Goal: Task Accomplishment & Management: Complete application form

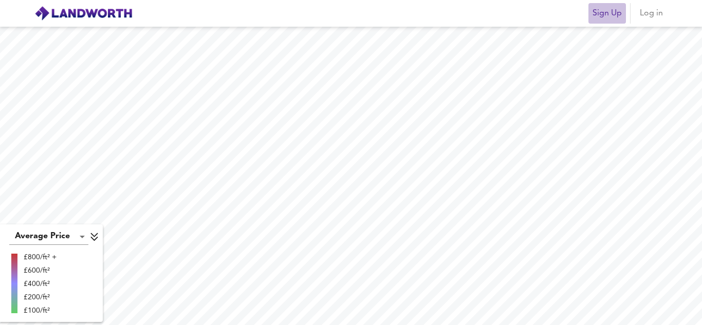
click at [606, 13] on span "Sign Up" at bounding box center [607, 13] width 29 height 14
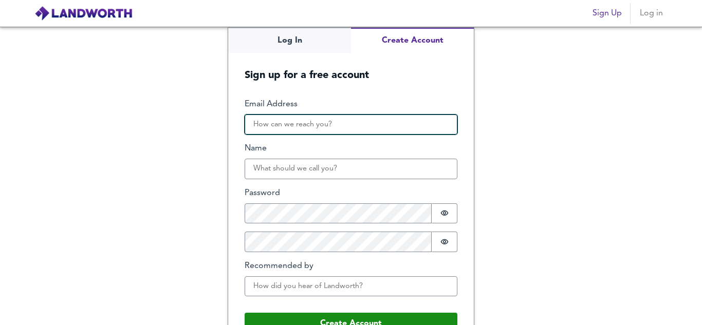
click at [248, 119] on input "Email Address" at bounding box center [351, 125] width 213 height 21
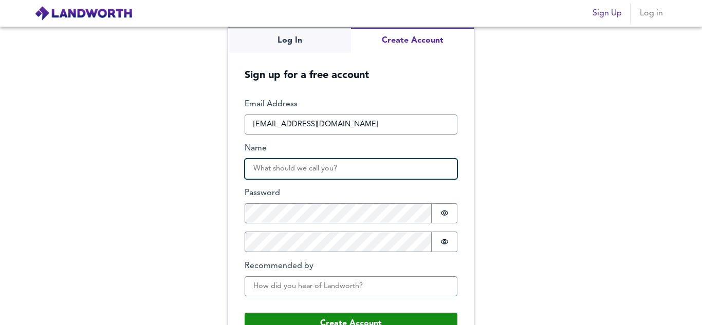
click at [260, 170] on input "Name" at bounding box center [351, 169] width 213 height 21
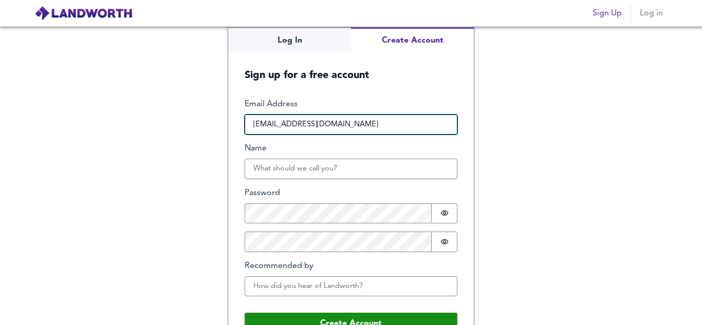
click at [268, 128] on input "[EMAIL_ADDRESS][DOMAIN_NAME]" at bounding box center [351, 125] width 213 height 21
type input "[EMAIL_ADDRESS][DOMAIN_NAME]"
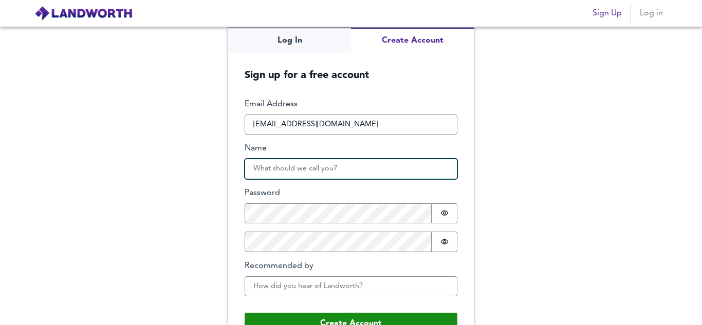
click at [256, 174] on input "Name" at bounding box center [351, 169] width 213 height 21
type input "[PERSON_NAME]"
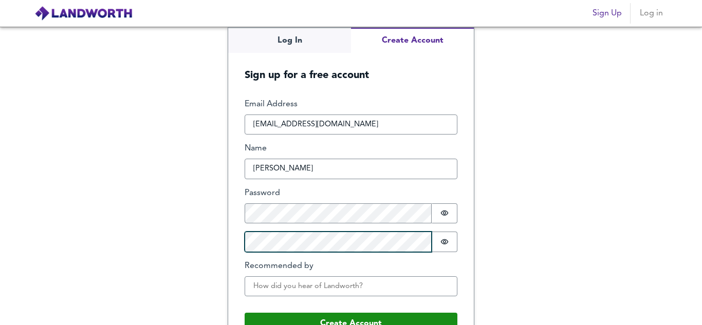
scroll to position [26, 0]
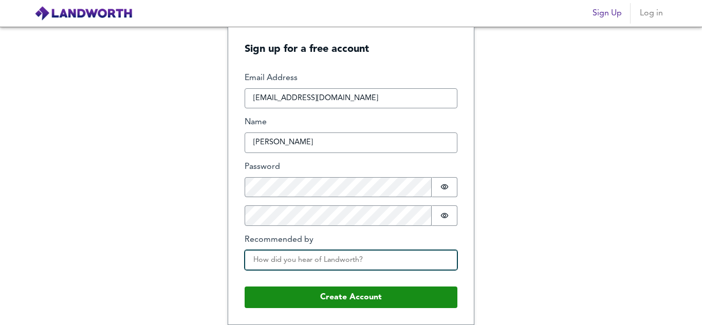
click at [273, 261] on input "Recommended by" at bounding box center [351, 260] width 213 height 21
type input "internet"
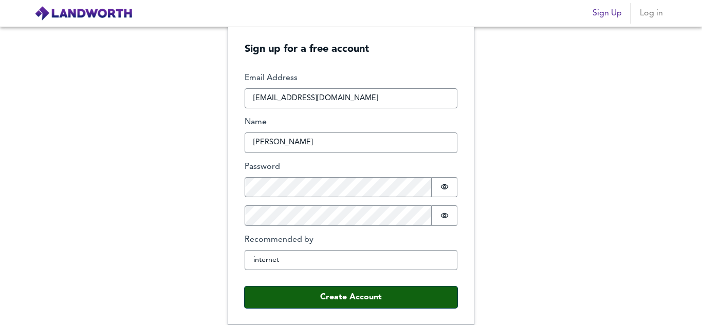
click at [317, 295] on button "Create Account" at bounding box center [351, 298] width 213 height 22
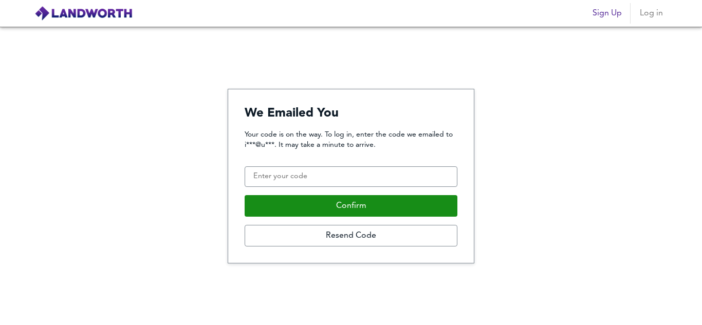
scroll to position [0, 0]
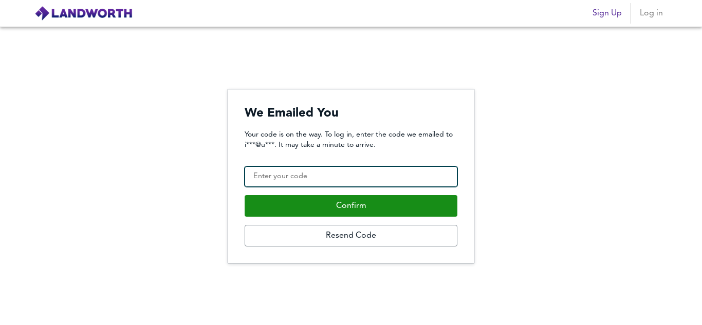
click at [259, 169] on input "Confirmation Code" at bounding box center [351, 177] width 213 height 21
paste input "982440"
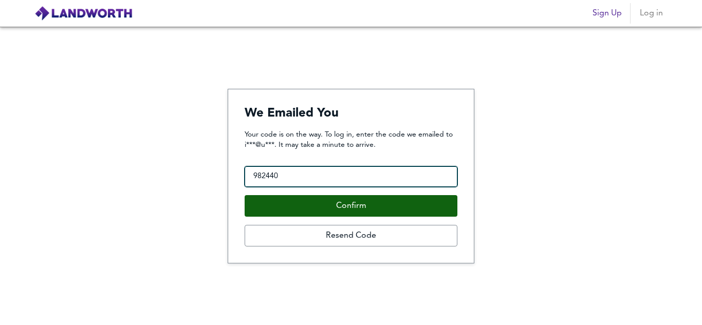
type input "982440"
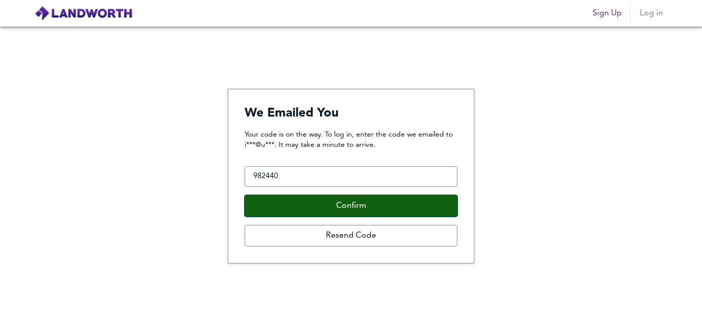
click at [337, 203] on button "Confirm" at bounding box center [351, 206] width 213 height 22
